Goal: Task Accomplishment & Management: Complete application form

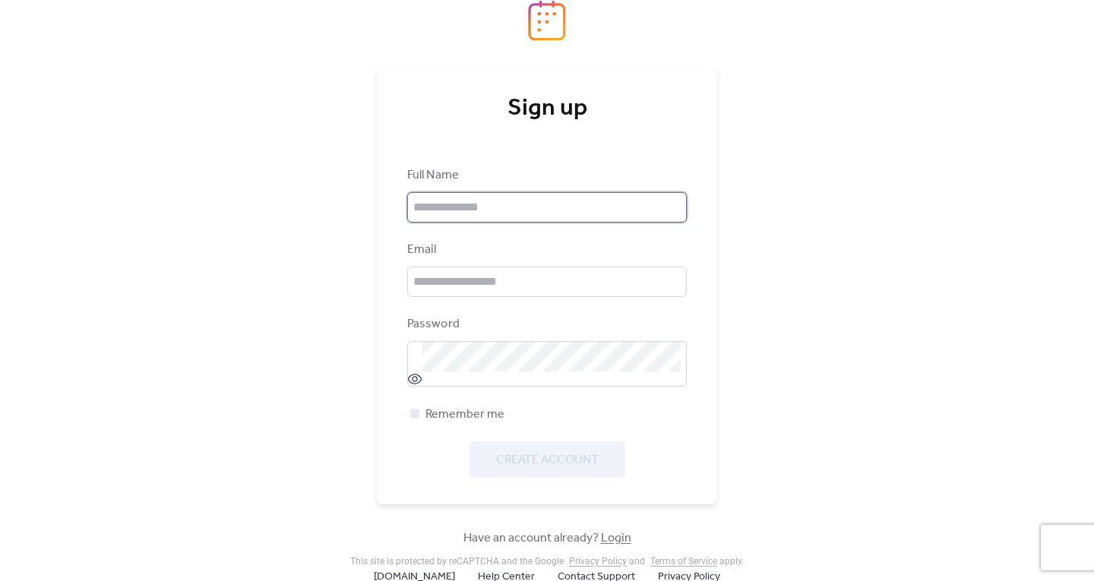
click at [496, 200] on input "text" at bounding box center [547, 207] width 280 height 30
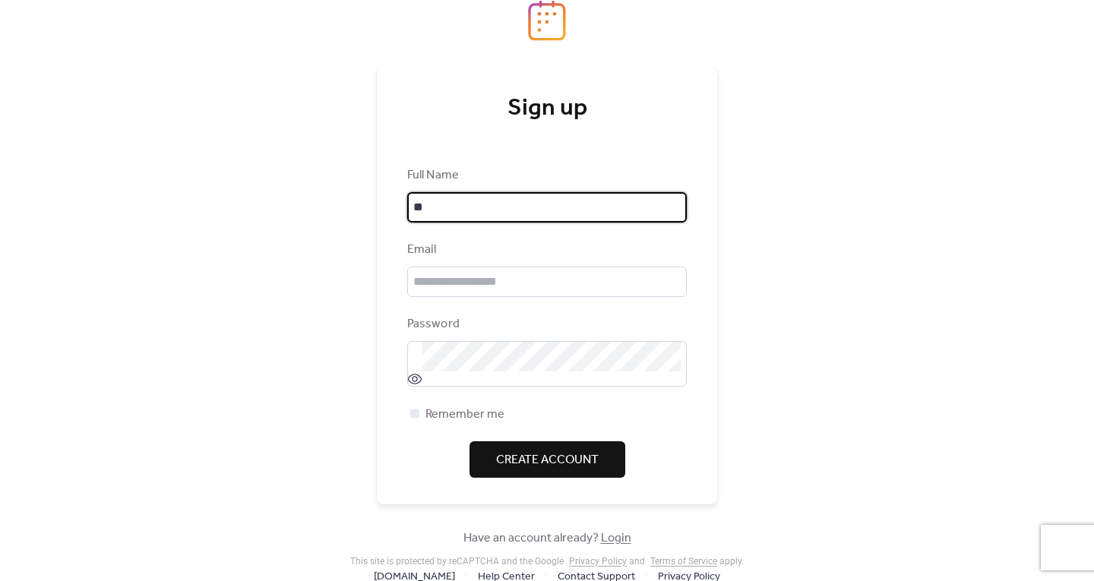
type input "*"
type input "**********"
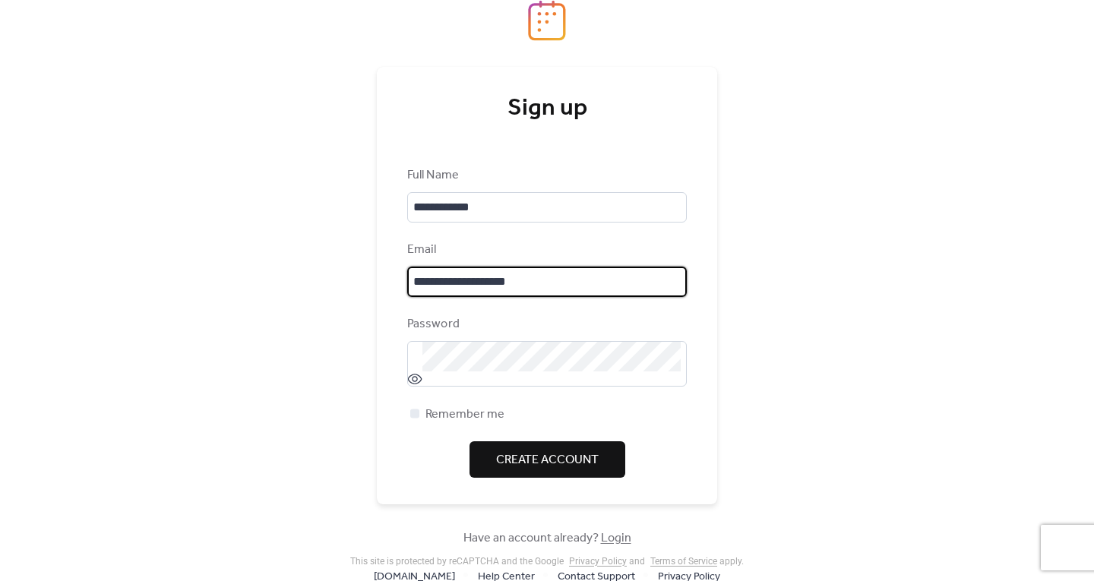
type input "**********"
click at [717, 336] on div "**********" at bounding box center [547, 283] width 394 height 567
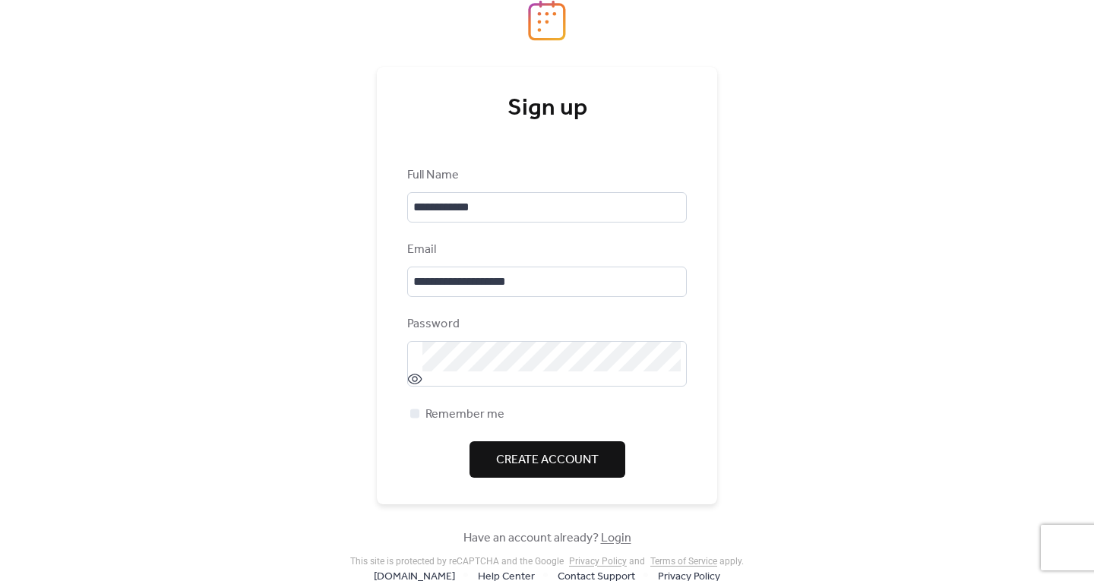
click at [556, 464] on span "Create Account" at bounding box center [547, 460] width 103 height 18
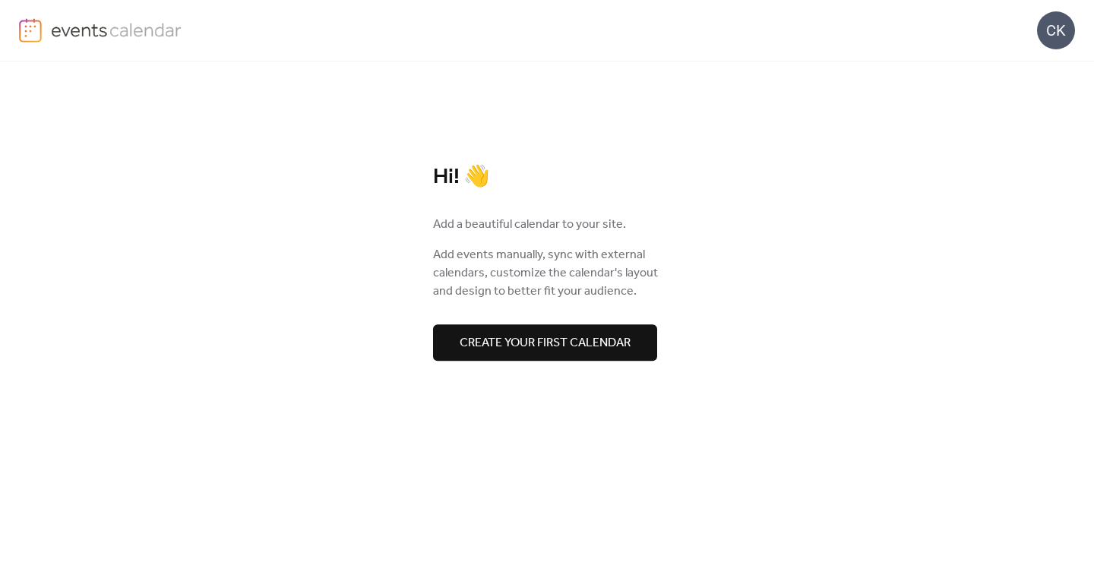
click at [571, 340] on span "Create your first calendar" at bounding box center [545, 343] width 171 height 18
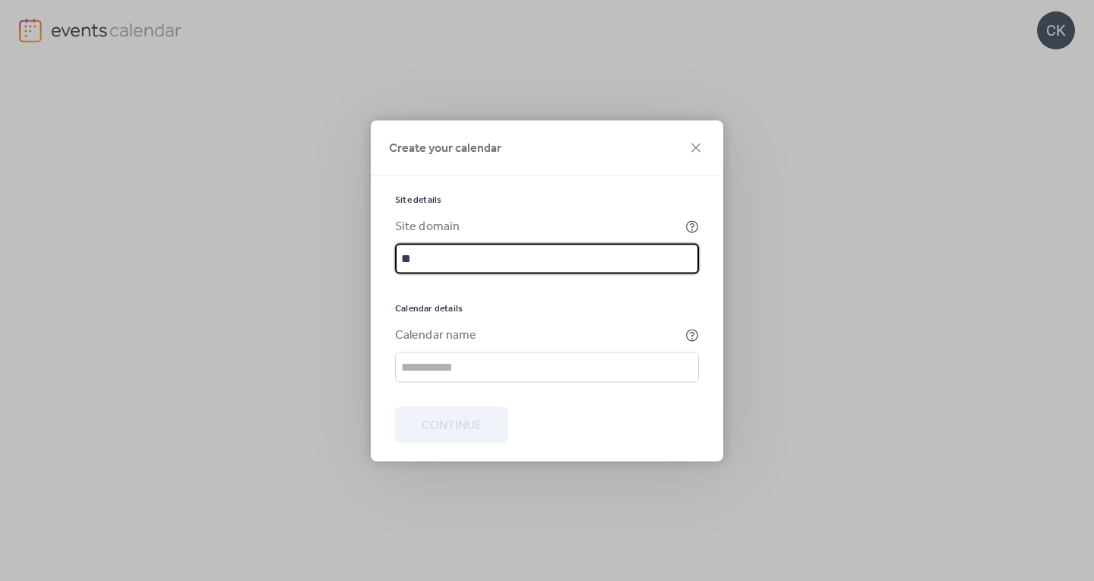
type input "*"
type input "**********"
click at [466, 362] on input "text" at bounding box center [547, 367] width 304 height 30
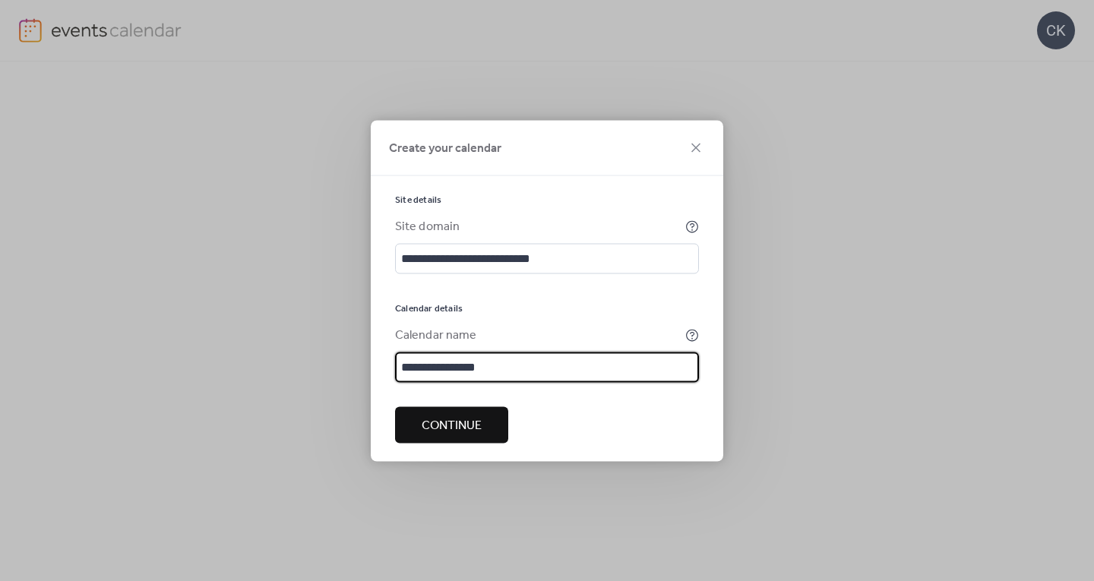
type input "**********"
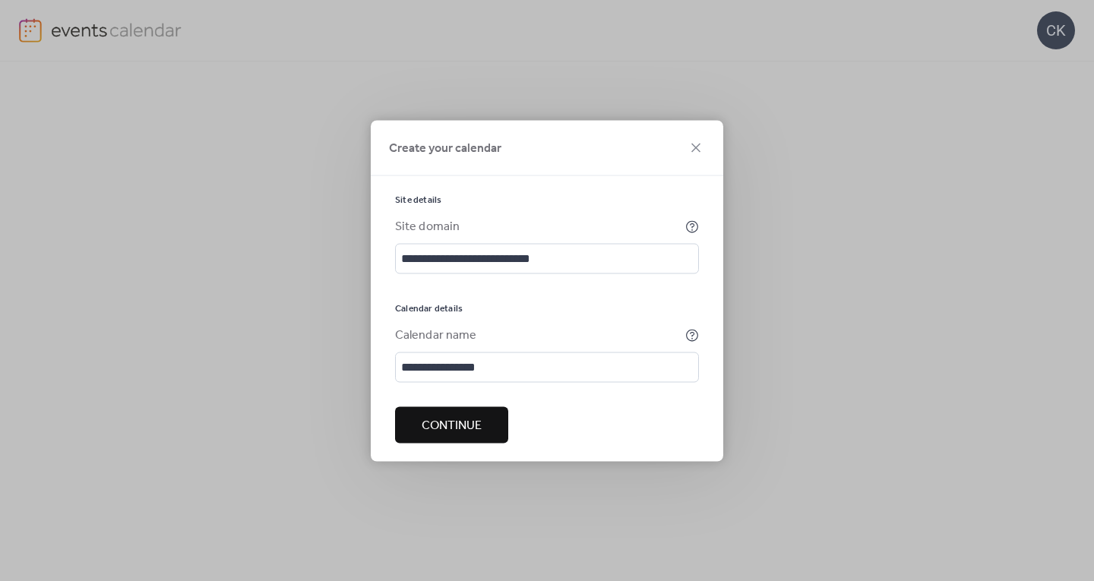
click at [470, 425] on span "Continue" at bounding box center [452, 425] width 60 height 18
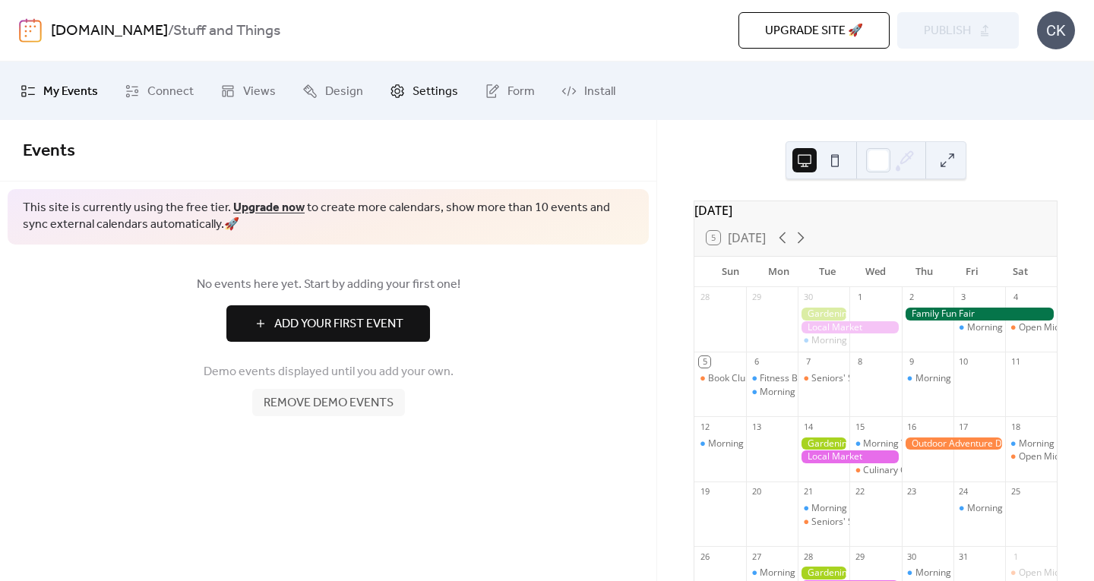
click at [424, 87] on span "Settings" at bounding box center [436, 92] width 46 height 24
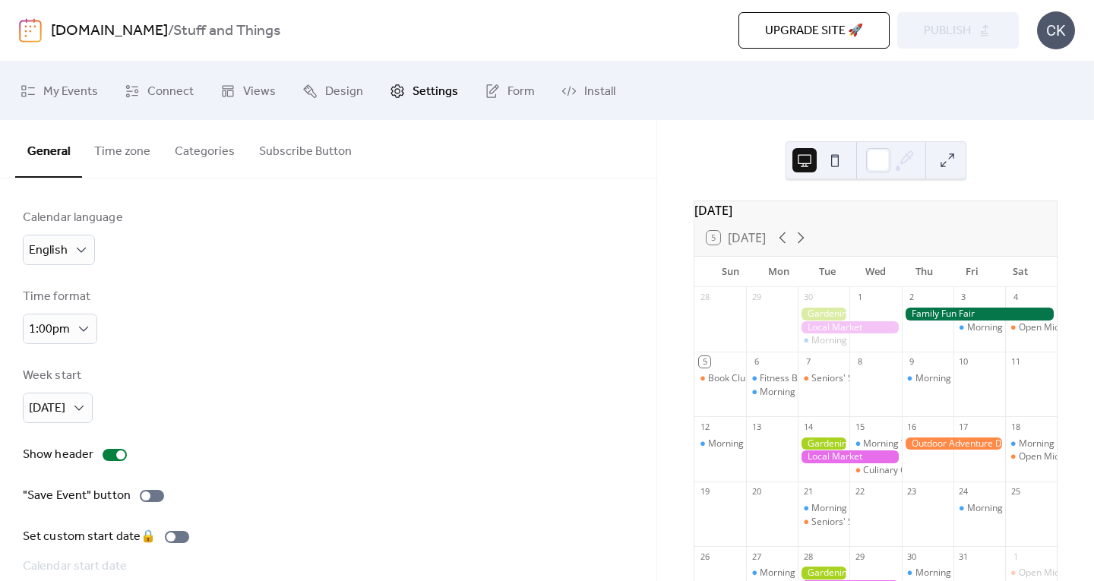
click at [114, 143] on button "Time zone" at bounding box center [122, 148] width 81 height 56
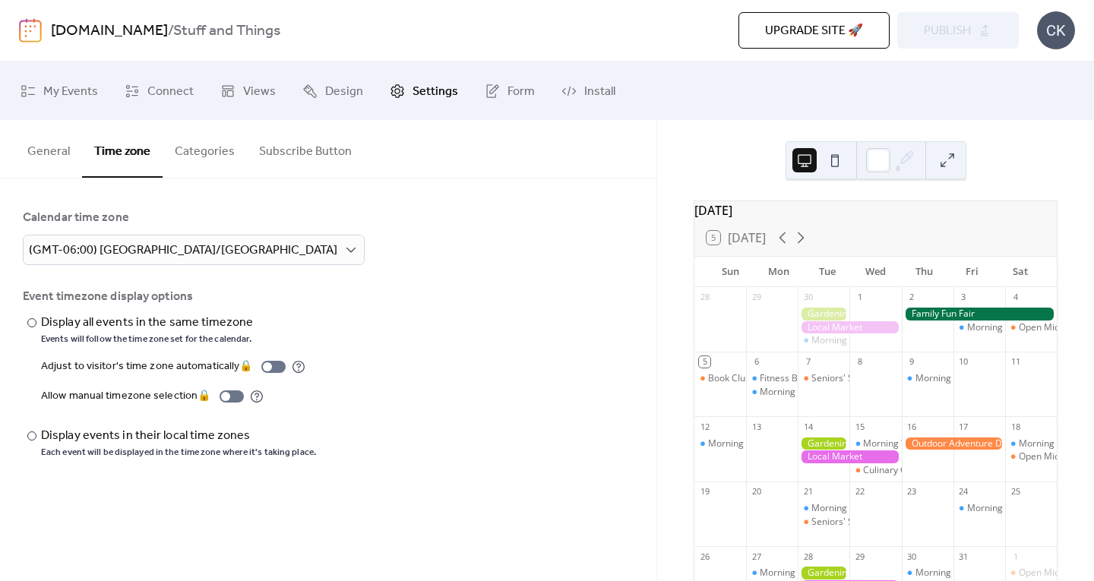
click at [220, 147] on button "Categories" at bounding box center [205, 148] width 84 height 56
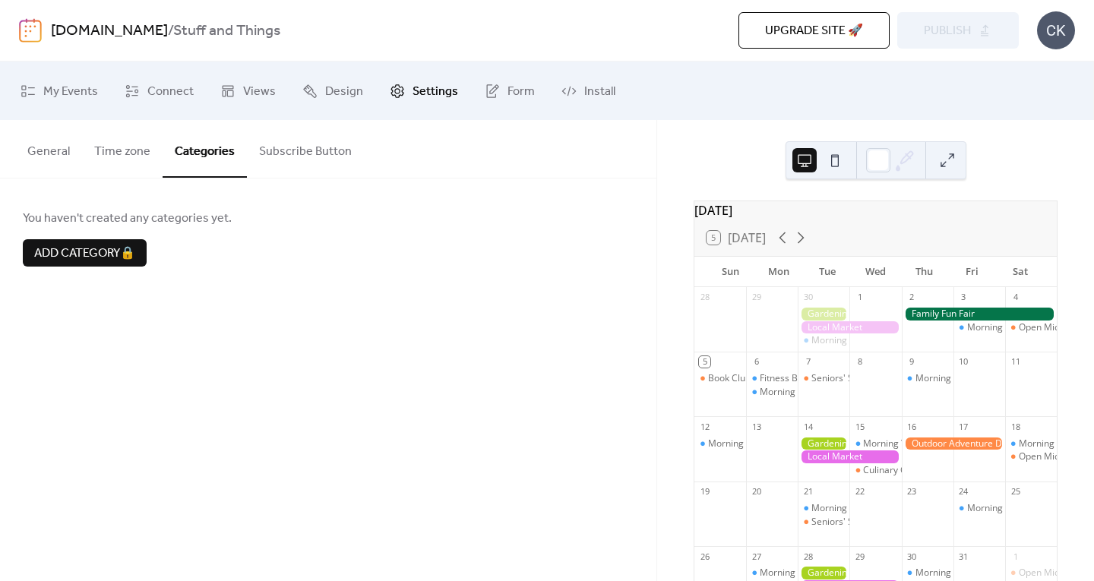
click at [312, 141] on button "Subscribe Button" at bounding box center [305, 148] width 117 height 56
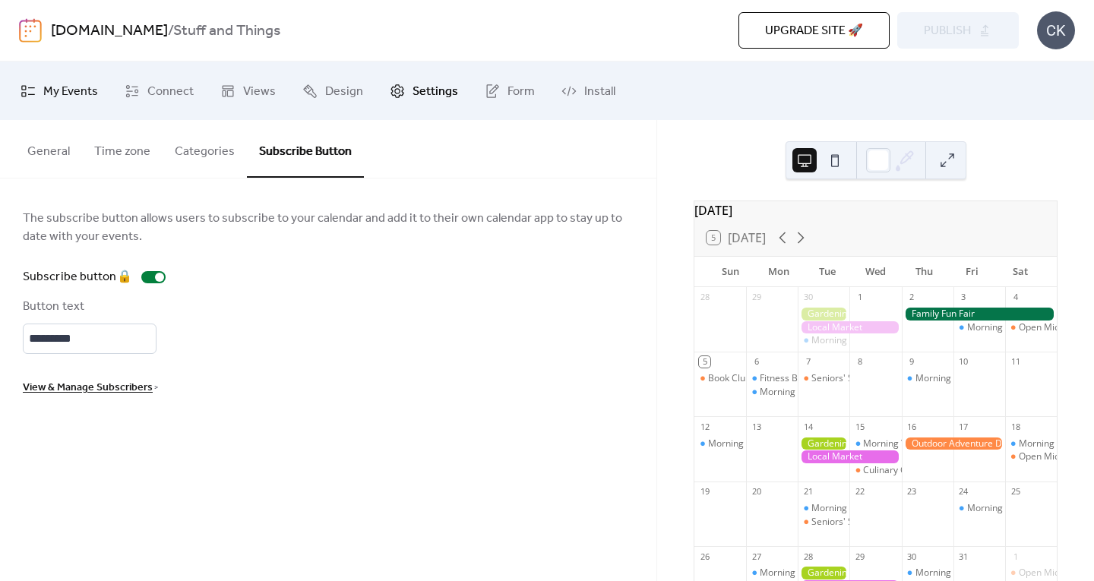
click at [75, 82] on span "My Events" at bounding box center [70, 92] width 55 height 24
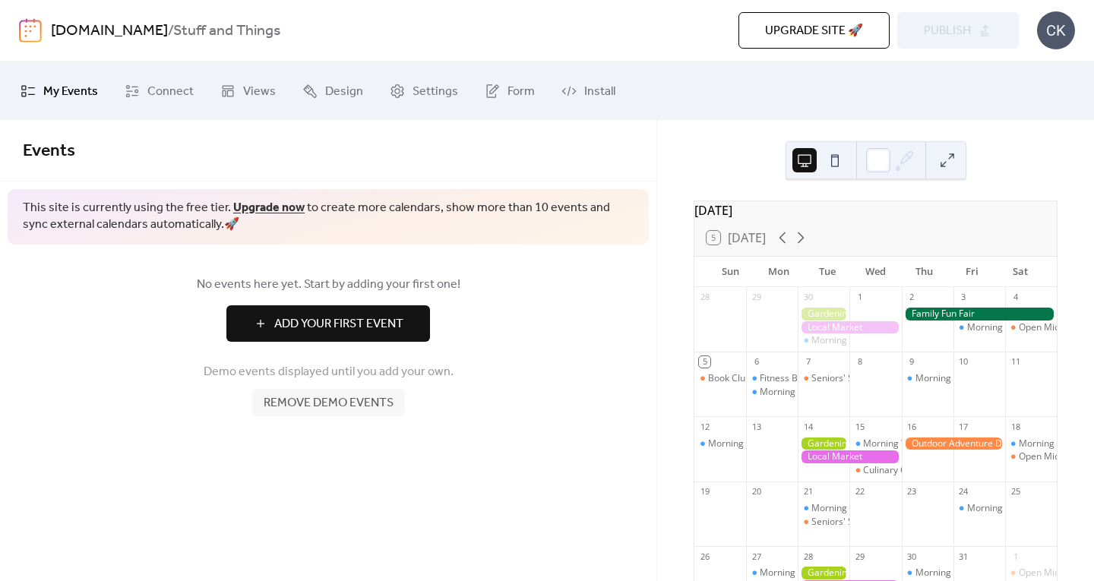
click at [834, 329] on div at bounding box center [849, 327] width 103 height 13
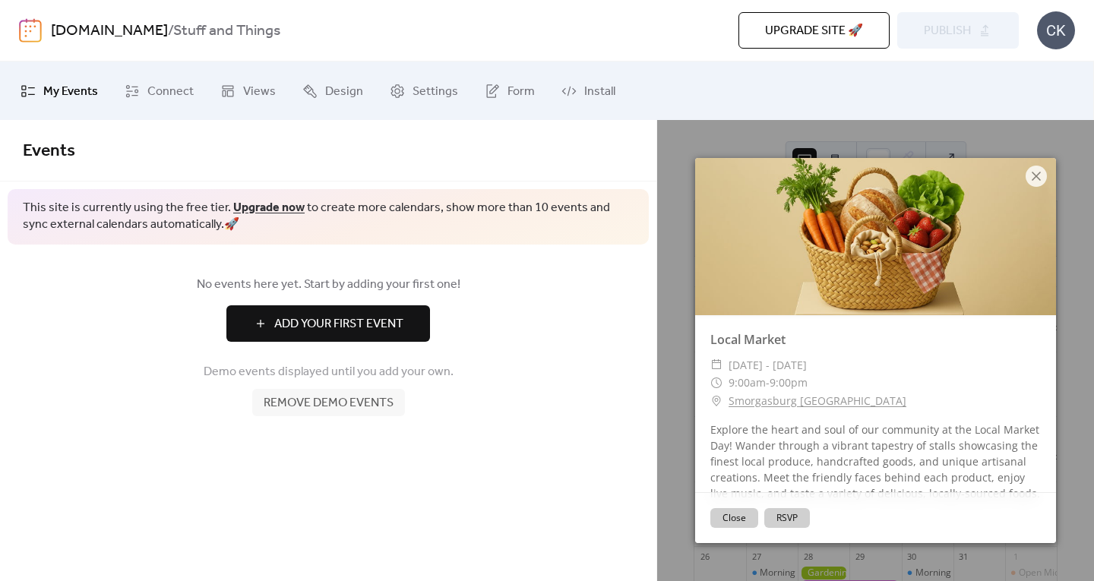
scroll to position [37, 0]
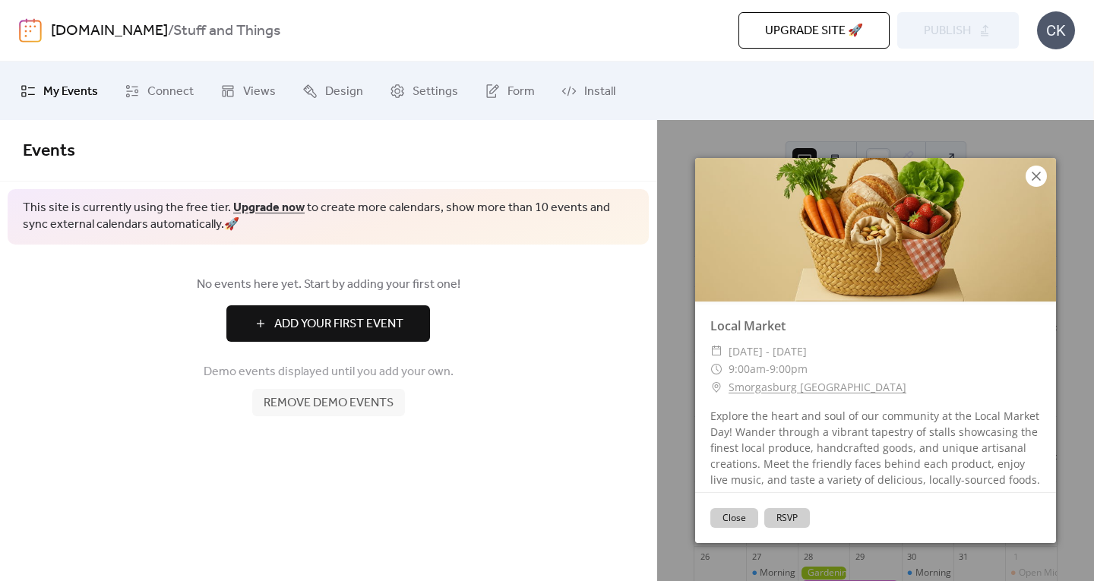
click at [1036, 167] on icon at bounding box center [1036, 176] width 18 height 18
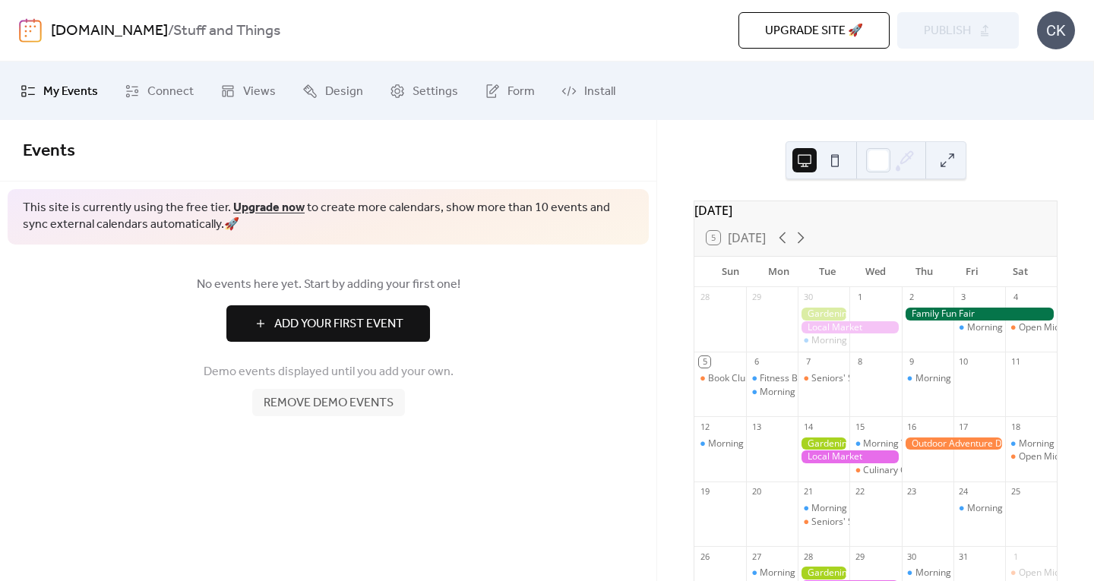
click at [945, 318] on div at bounding box center [979, 314] width 155 height 13
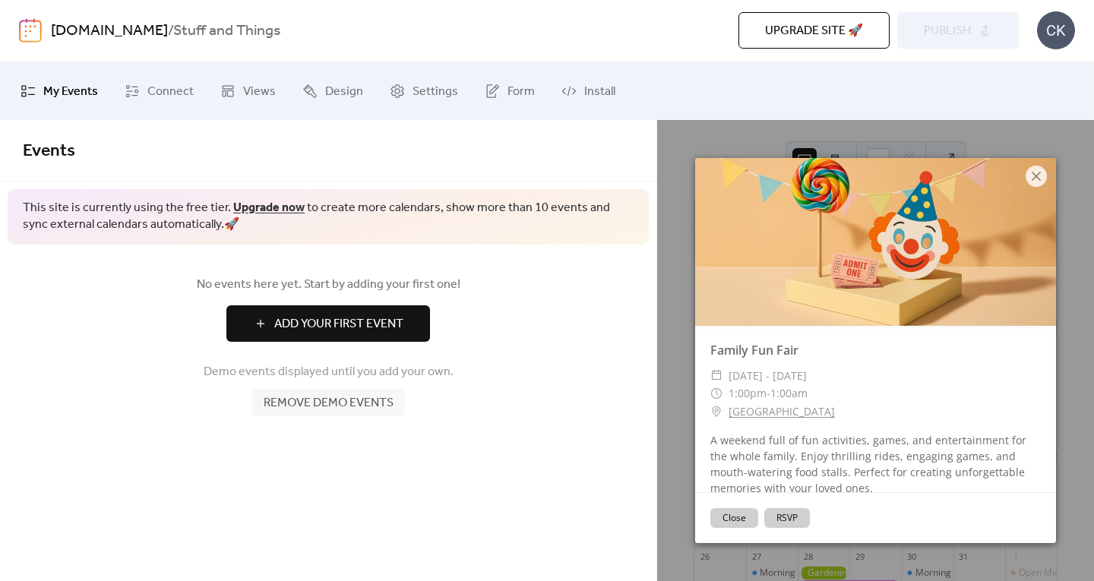
scroll to position [0, 0]
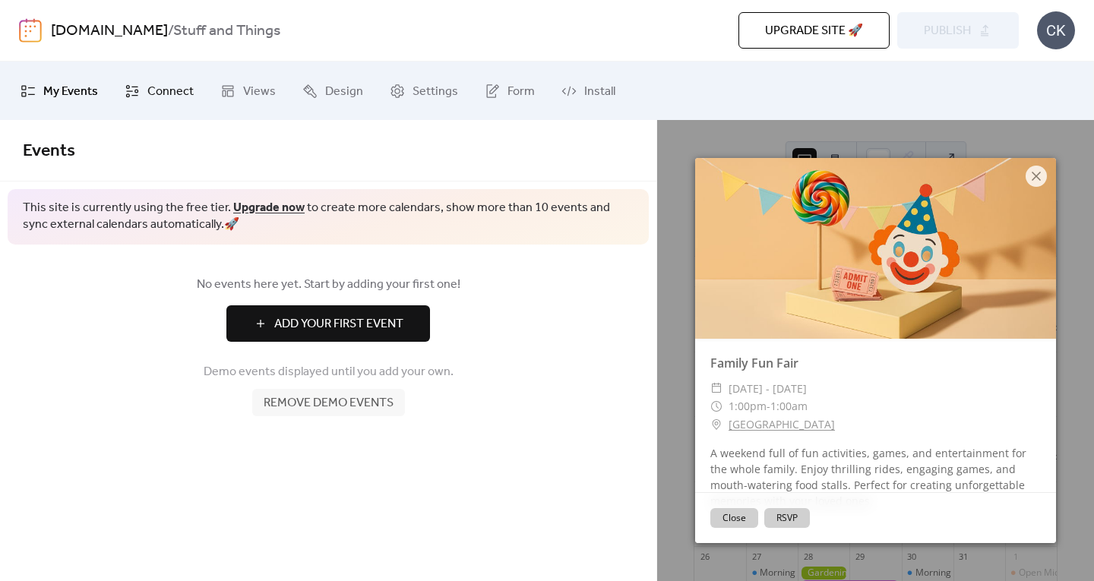
click at [162, 96] on link "Connect" at bounding box center [159, 91] width 92 height 46
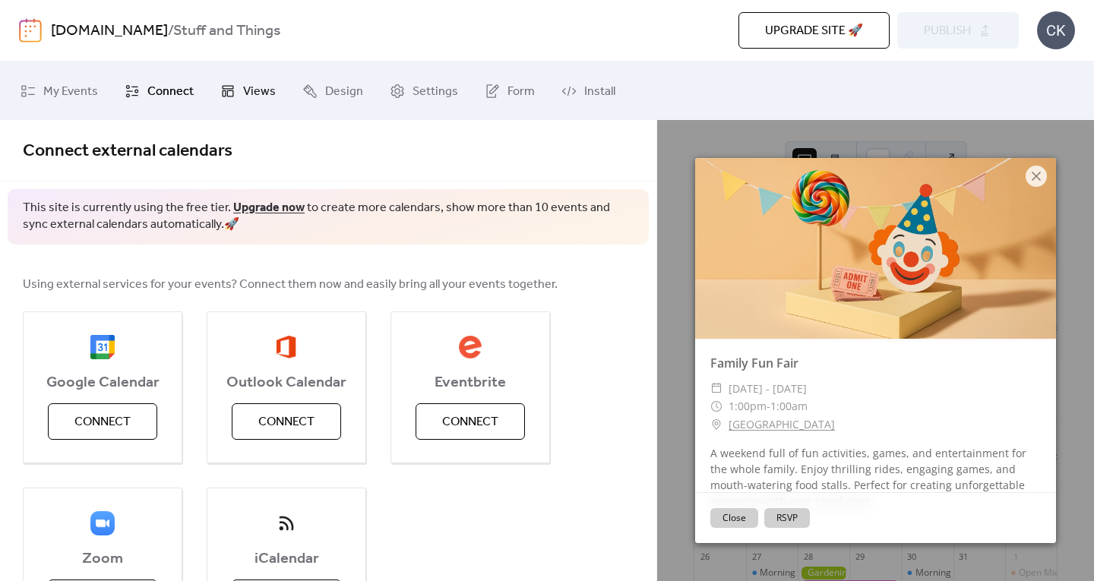
drag, startPoint x: 156, startPoint y: 80, endPoint x: 210, endPoint y: 85, distance: 55.0
click at [156, 80] on link "Connect" at bounding box center [159, 91] width 92 height 46
click at [260, 83] on span "Views" at bounding box center [259, 92] width 33 height 24
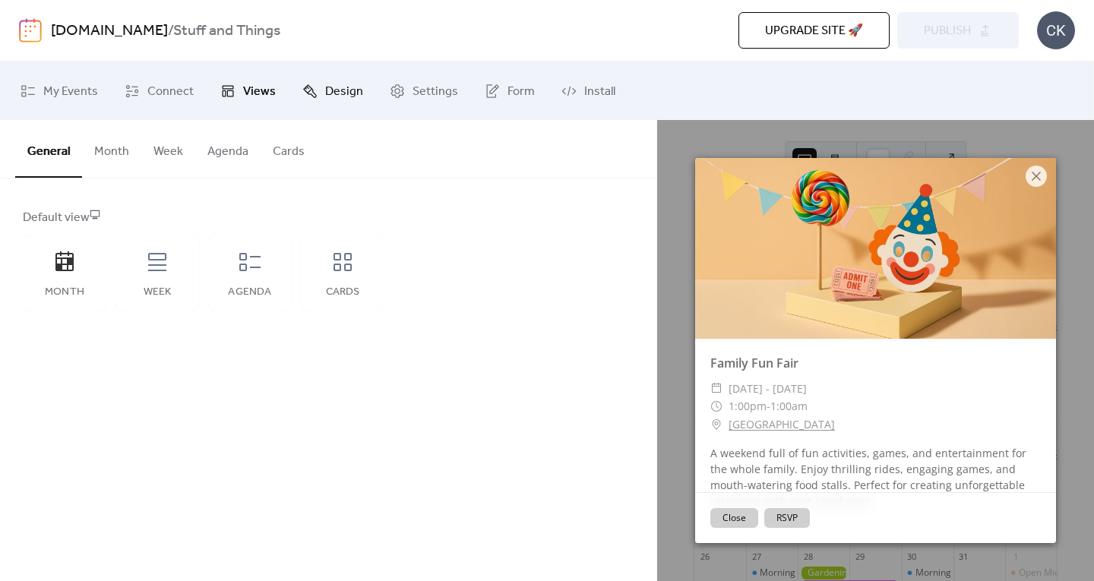
click at [345, 87] on span "Design" at bounding box center [344, 92] width 38 height 24
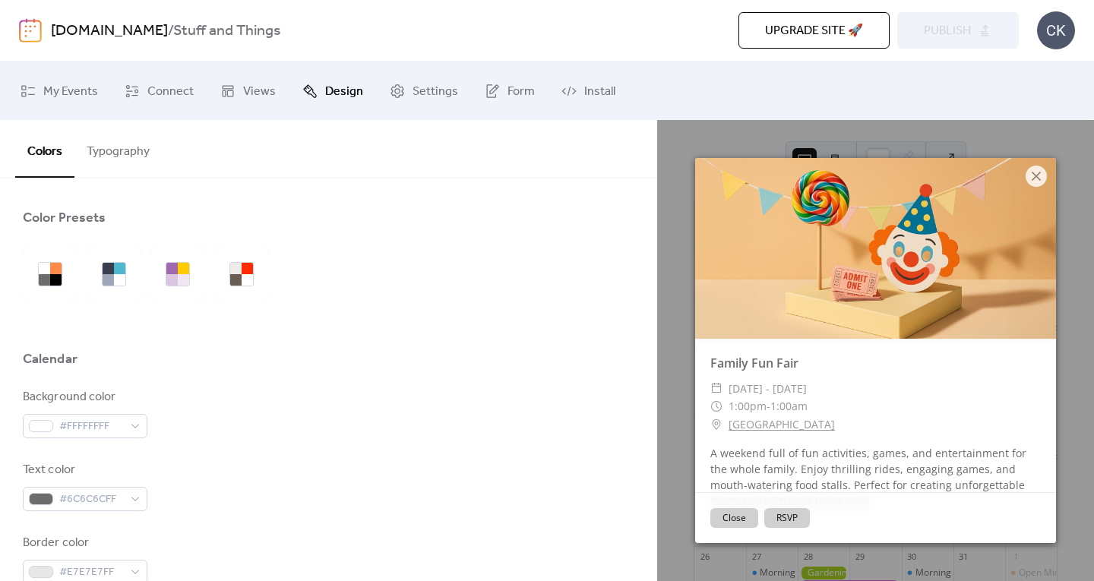
click at [121, 154] on button "Typography" at bounding box center [117, 148] width 87 height 56
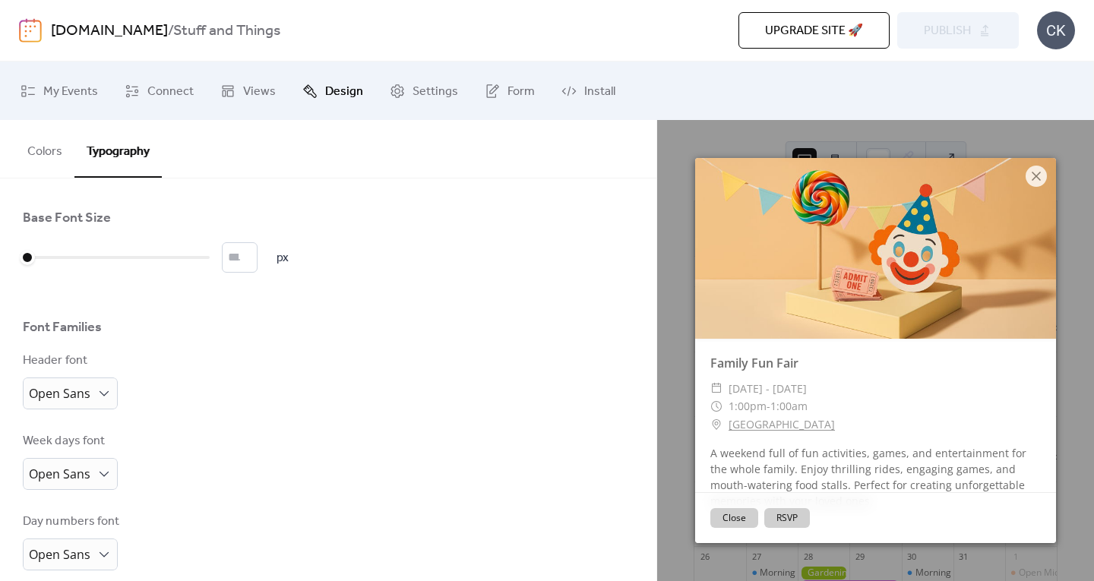
click at [49, 141] on button "Colors" at bounding box center [44, 148] width 59 height 56
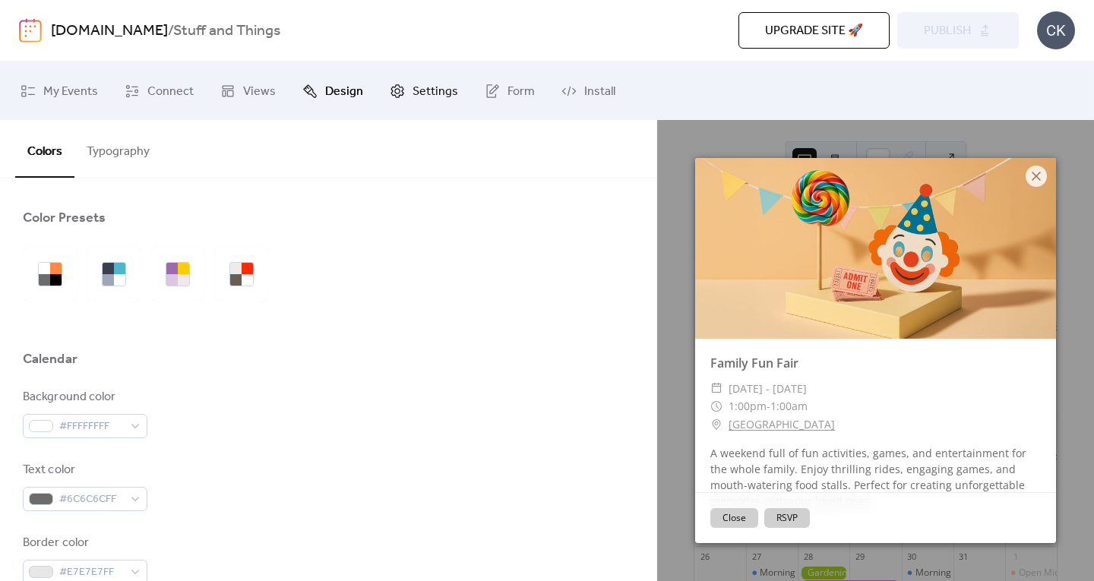
click at [438, 93] on span "Settings" at bounding box center [436, 92] width 46 height 24
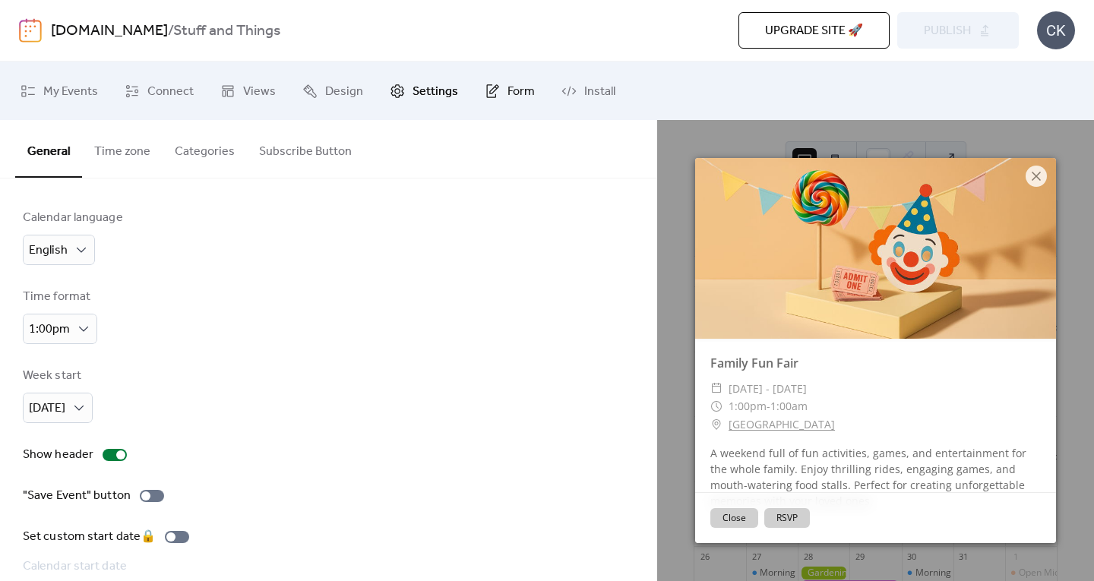
click at [520, 85] on span "Form" at bounding box center [520, 92] width 27 height 24
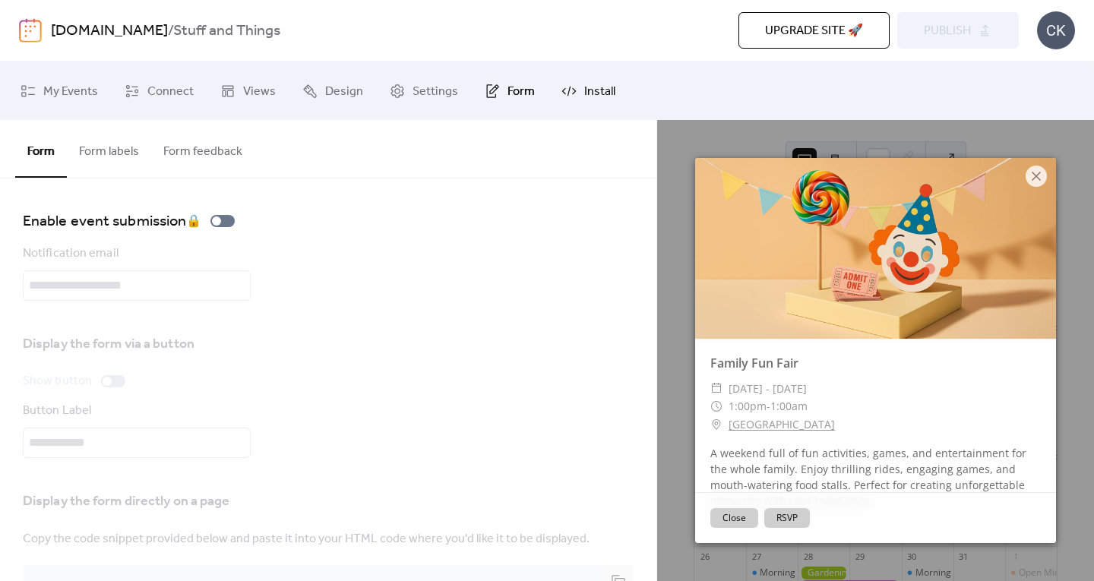
click at [587, 91] on span "Install" at bounding box center [599, 92] width 31 height 24
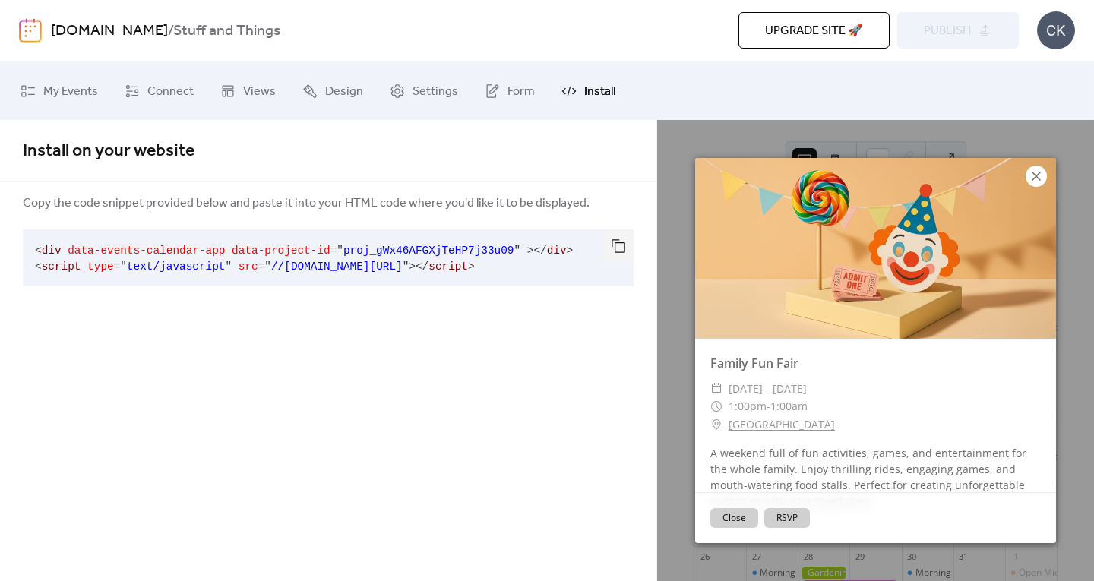
click at [1045, 174] on div at bounding box center [1036, 176] width 21 height 21
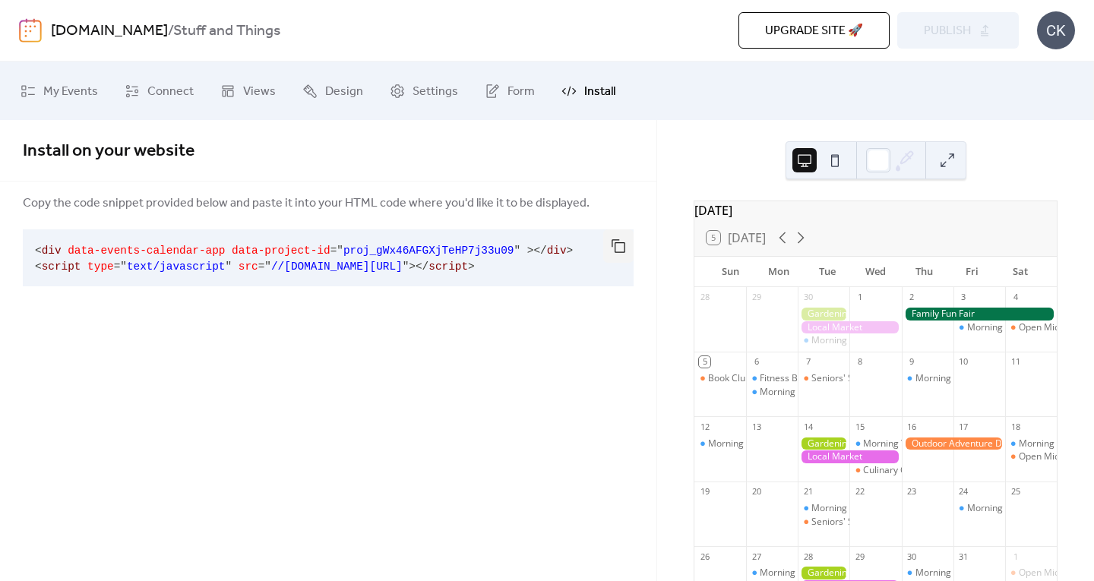
click at [577, 343] on div "Install on your website Copy the code snippet provided below and paste it into …" at bounding box center [328, 350] width 656 height 461
click at [618, 236] on button "button" at bounding box center [618, 245] width 30 height 33
click at [822, 34] on span "Upgrade site 🚀" at bounding box center [814, 31] width 98 height 18
click at [852, 324] on div at bounding box center [849, 327] width 103 height 13
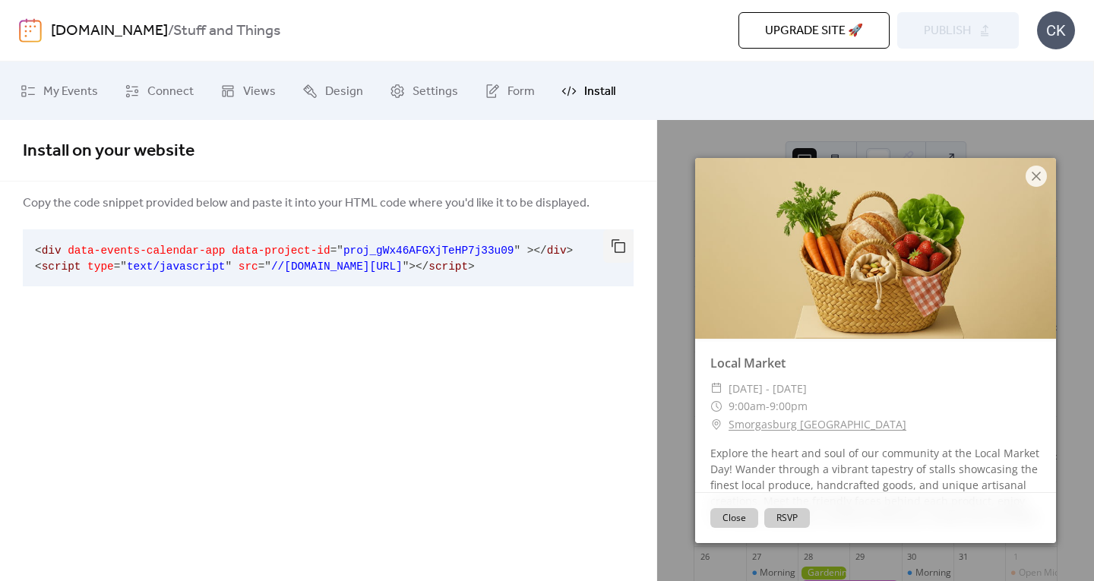
scroll to position [37, 0]
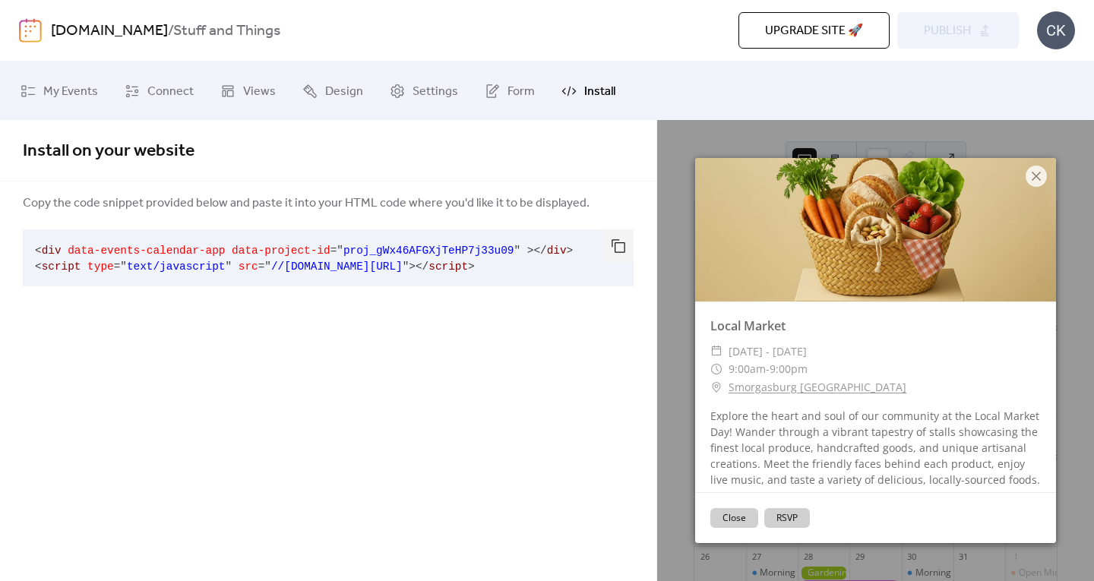
click at [781, 517] on button "RSVP" at bounding box center [787, 518] width 46 height 20
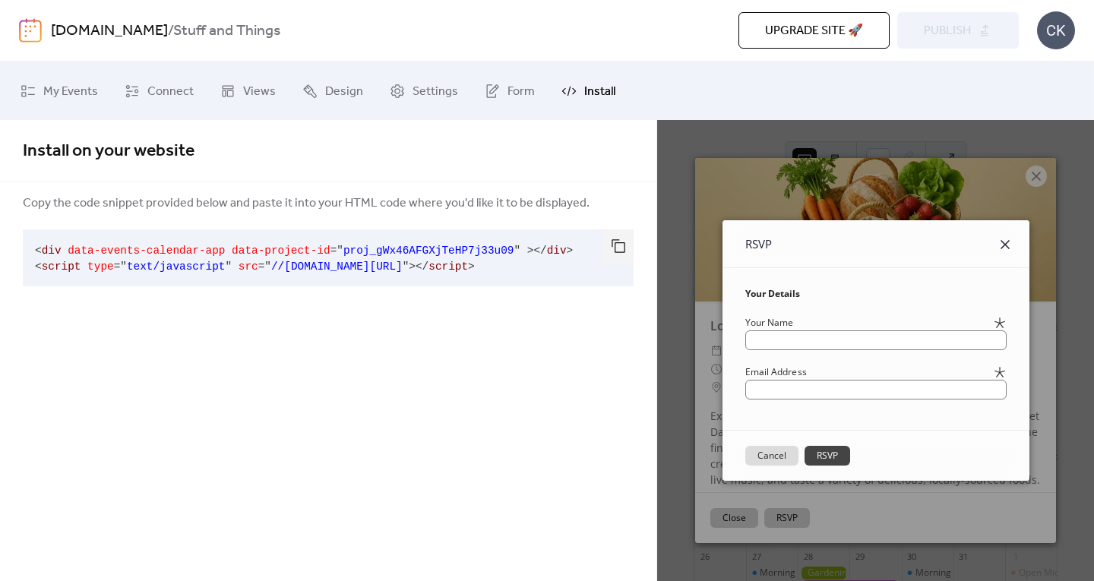
click at [1014, 239] on icon at bounding box center [1005, 245] width 18 height 18
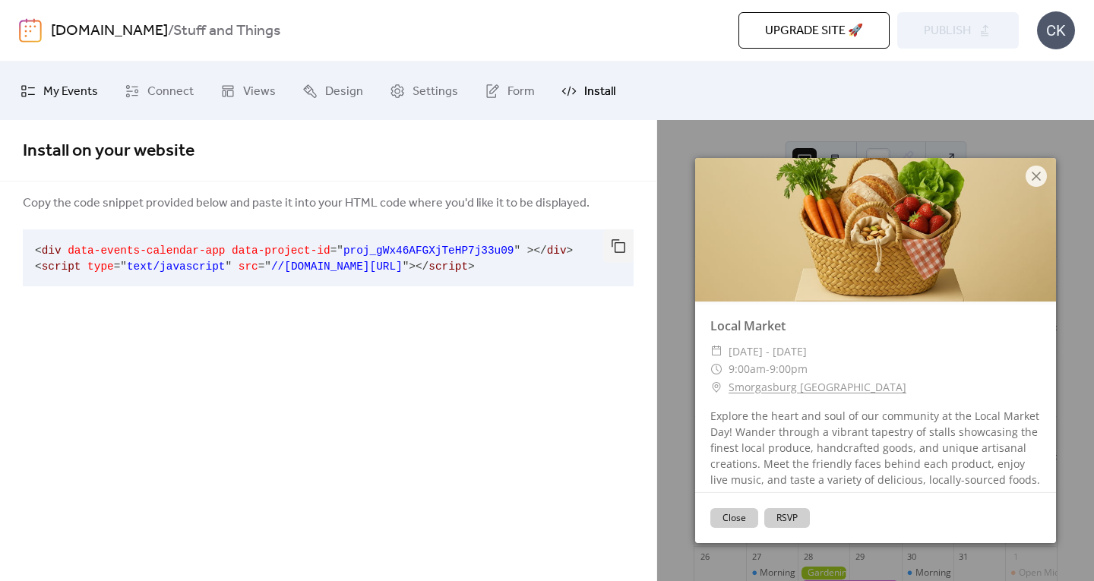
click at [57, 85] on span "My Events" at bounding box center [70, 92] width 55 height 24
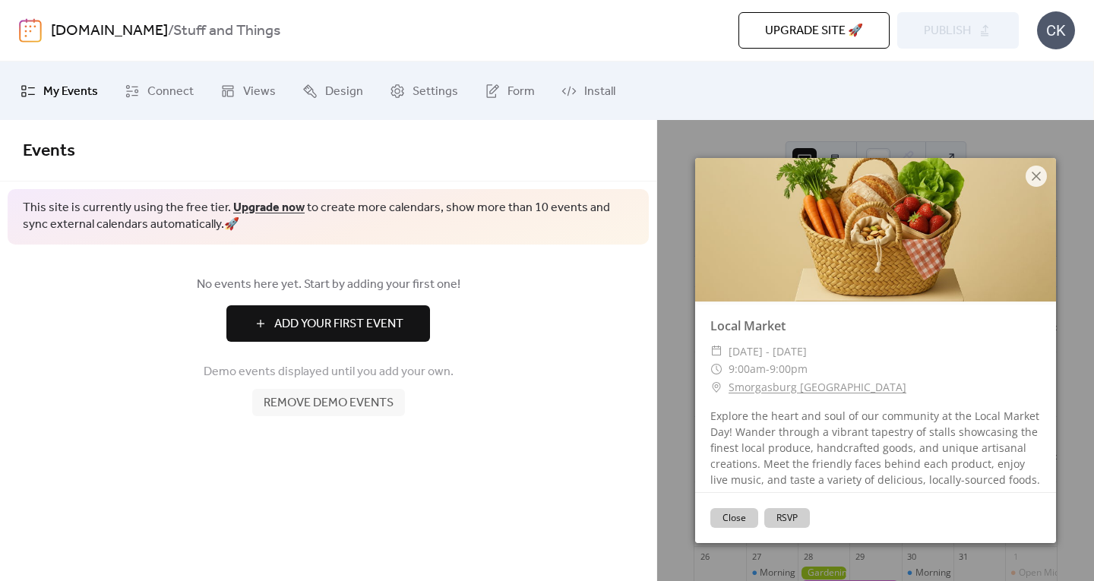
click at [355, 305] on button "Add Your First Event" at bounding box center [328, 323] width 204 height 36
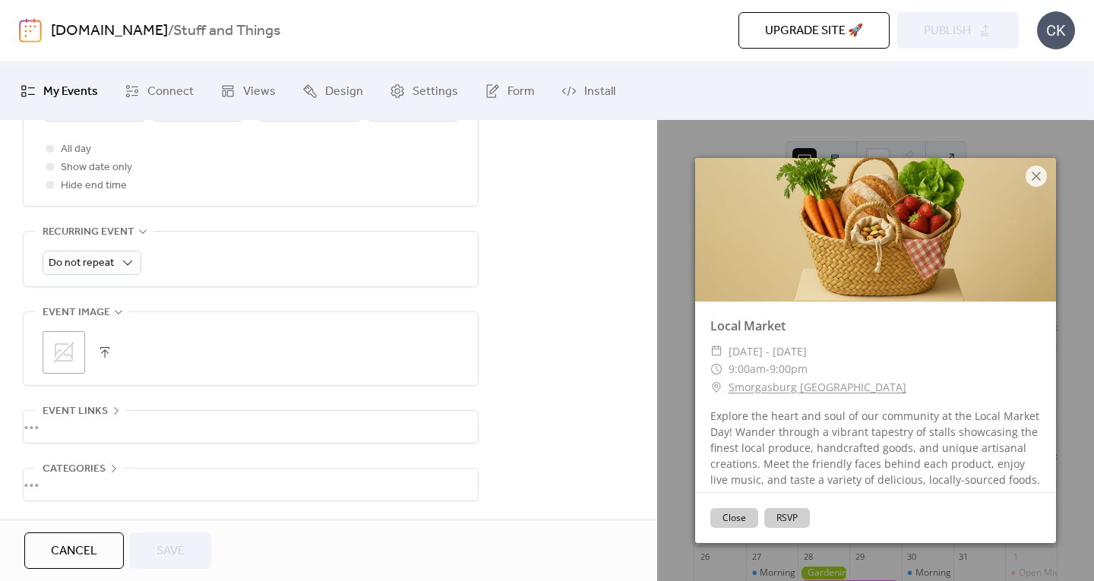
scroll to position [657, 0]
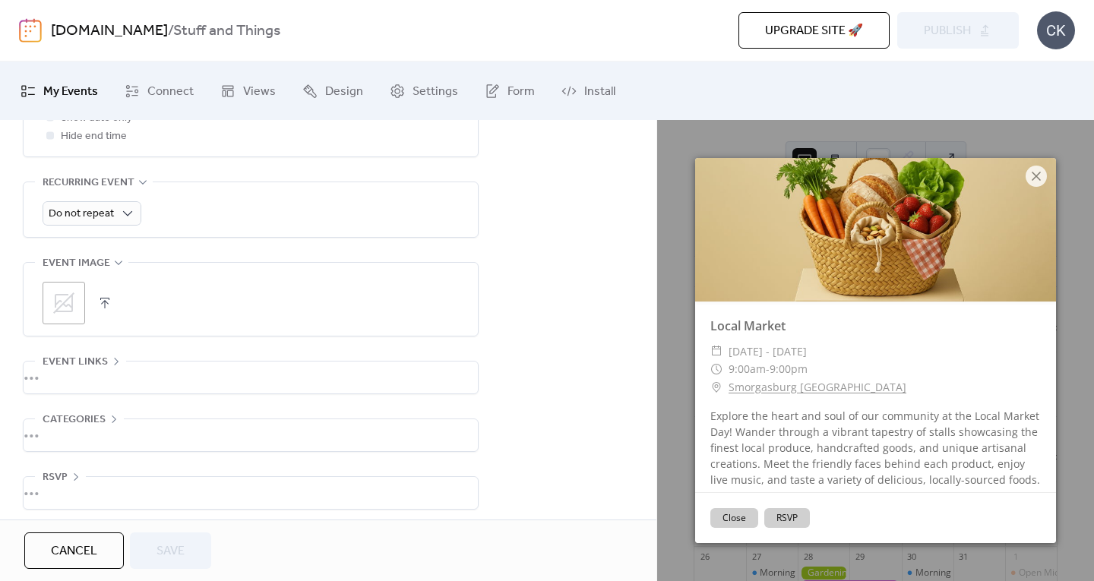
click at [71, 367] on div "•••" at bounding box center [251, 378] width 454 height 32
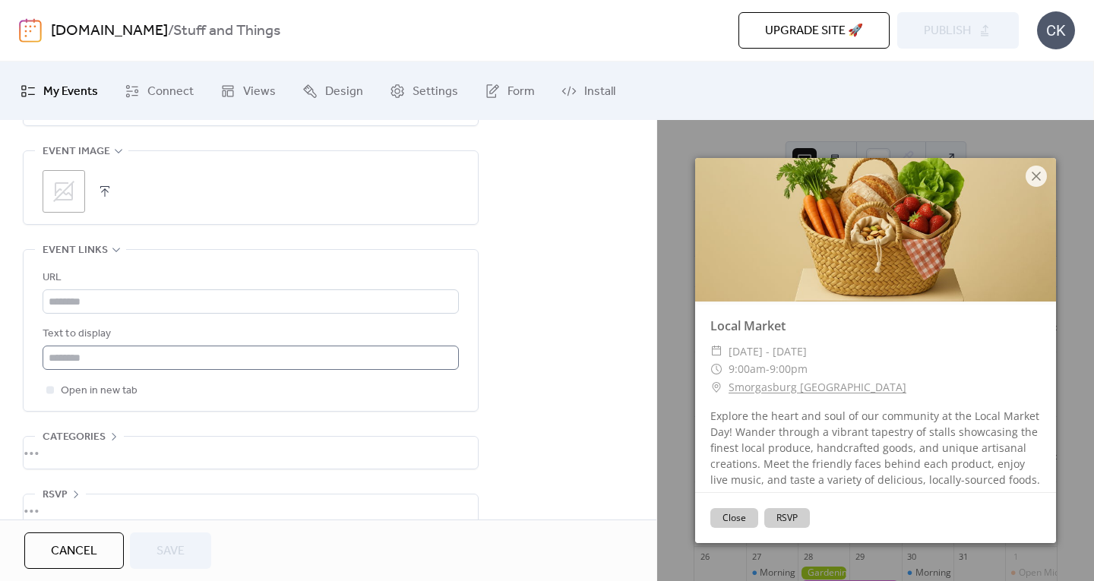
scroll to position [786, 0]
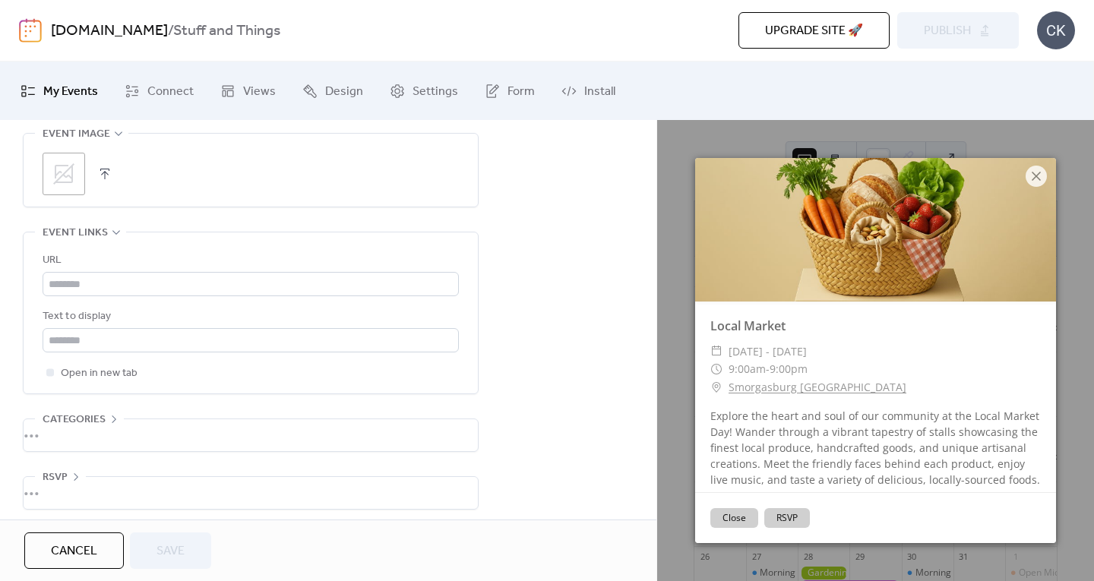
click at [121, 476] on div "RSVP Enable RSVP 🔒 Limit number of guests •••" at bounding box center [251, 492] width 456 height 33
click at [52, 479] on div "•••" at bounding box center [251, 493] width 454 height 32
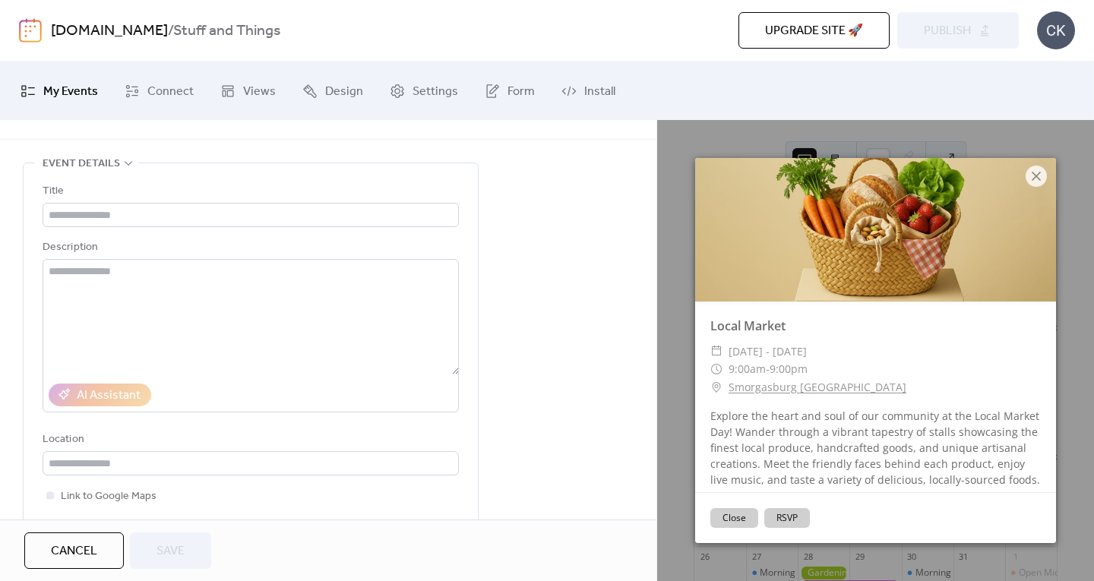
scroll to position [0, 0]
